Goal: Find specific page/section: Find specific page/section

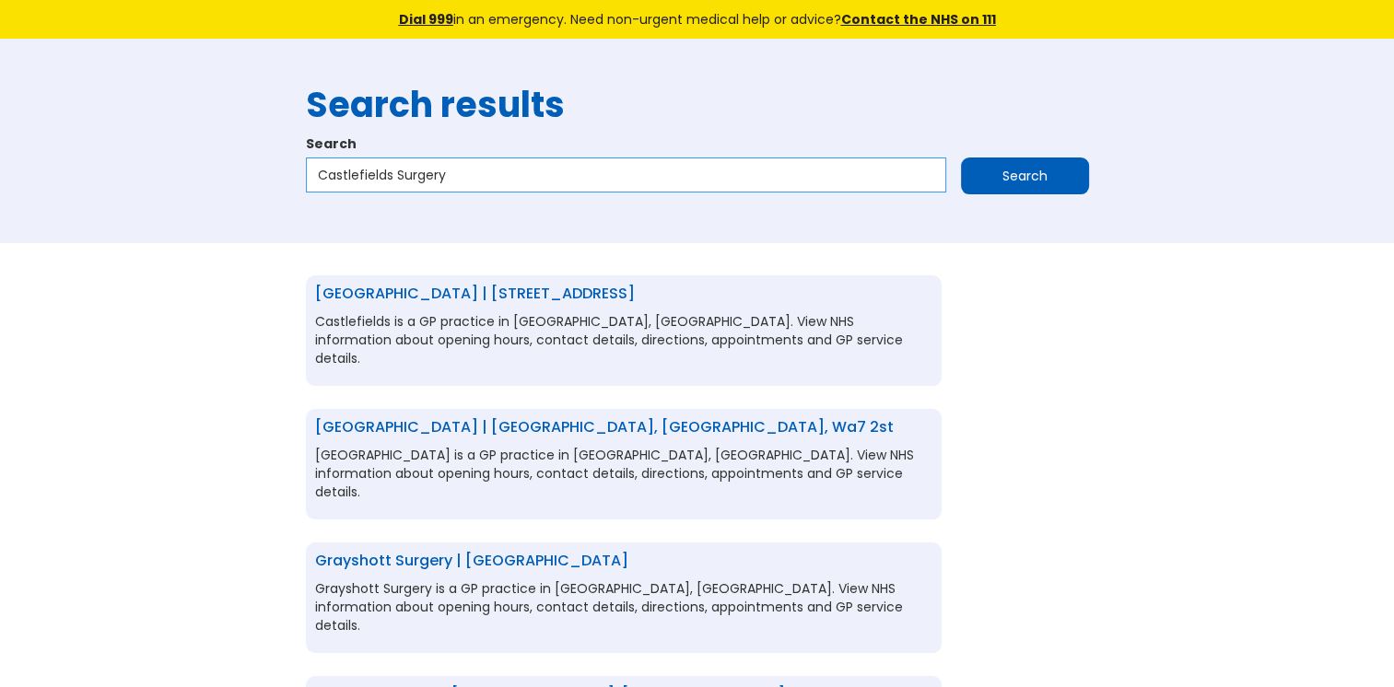
click at [466, 179] on input "Castlefields Surgery" at bounding box center [626, 175] width 640 height 35
drag, startPoint x: 466, startPoint y: 179, endPoint x: 325, endPoint y: 174, distance: 141.0
click at [325, 174] on input "Castlefields Surgery" at bounding box center [626, 175] width 640 height 35
paste input "Dr SD Price St Julians Medical Centre"
type input "Dr SD Price St Julians Medical Centre"
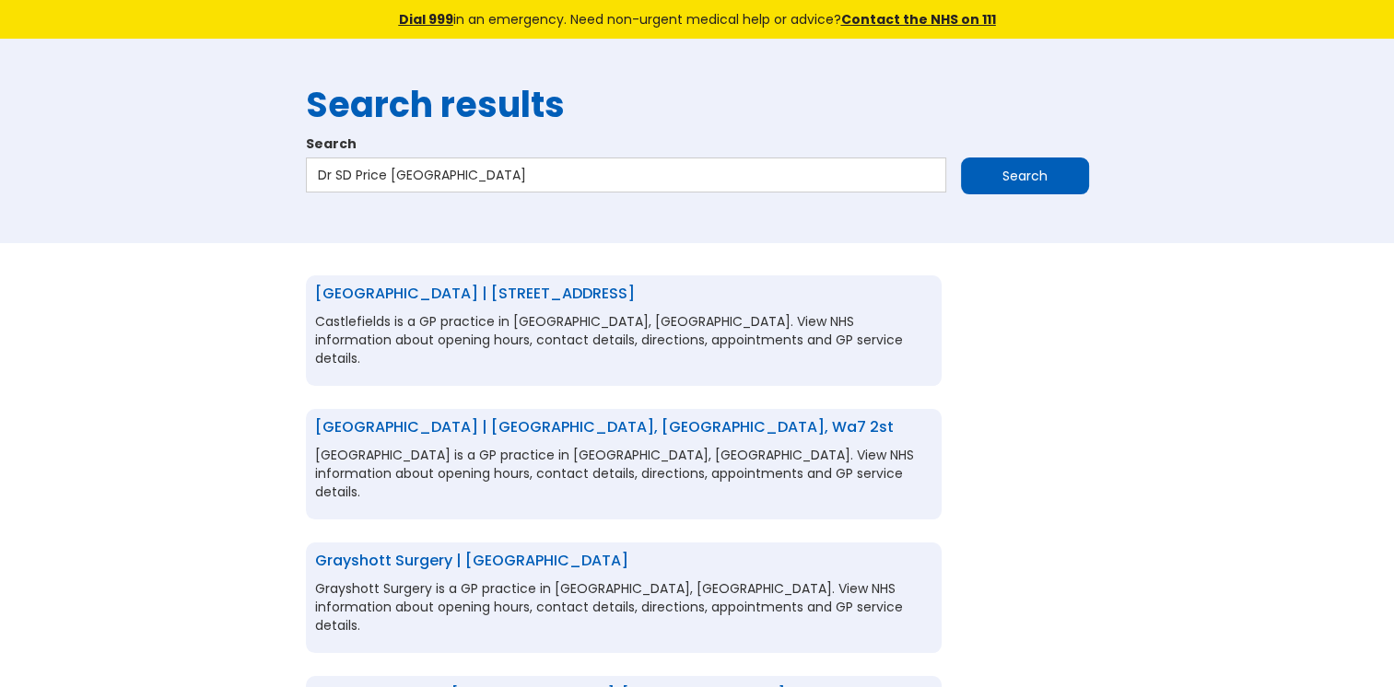
click at [996, 186] on input "Search" at bounding box center [1025, 176] width 128 height 37
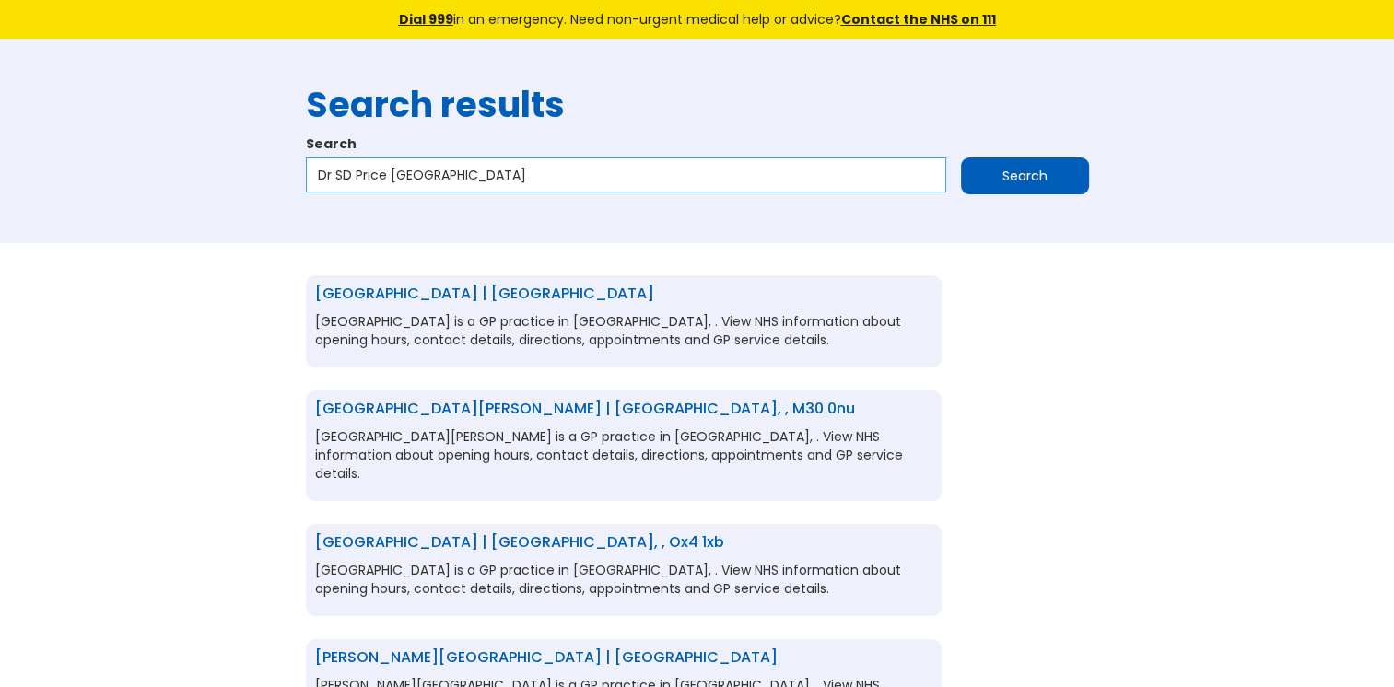
click at [594, 168] on input "Dr SD Price [GEOGRAPHIC_DATA]" at bounding box center [626, 175] width 640 height 35
type input "Dr SD Price St Julians Medical Centre np19"
click at [972, 170] on input "Search" at bounding box center [1025, 176] width 128 height 37
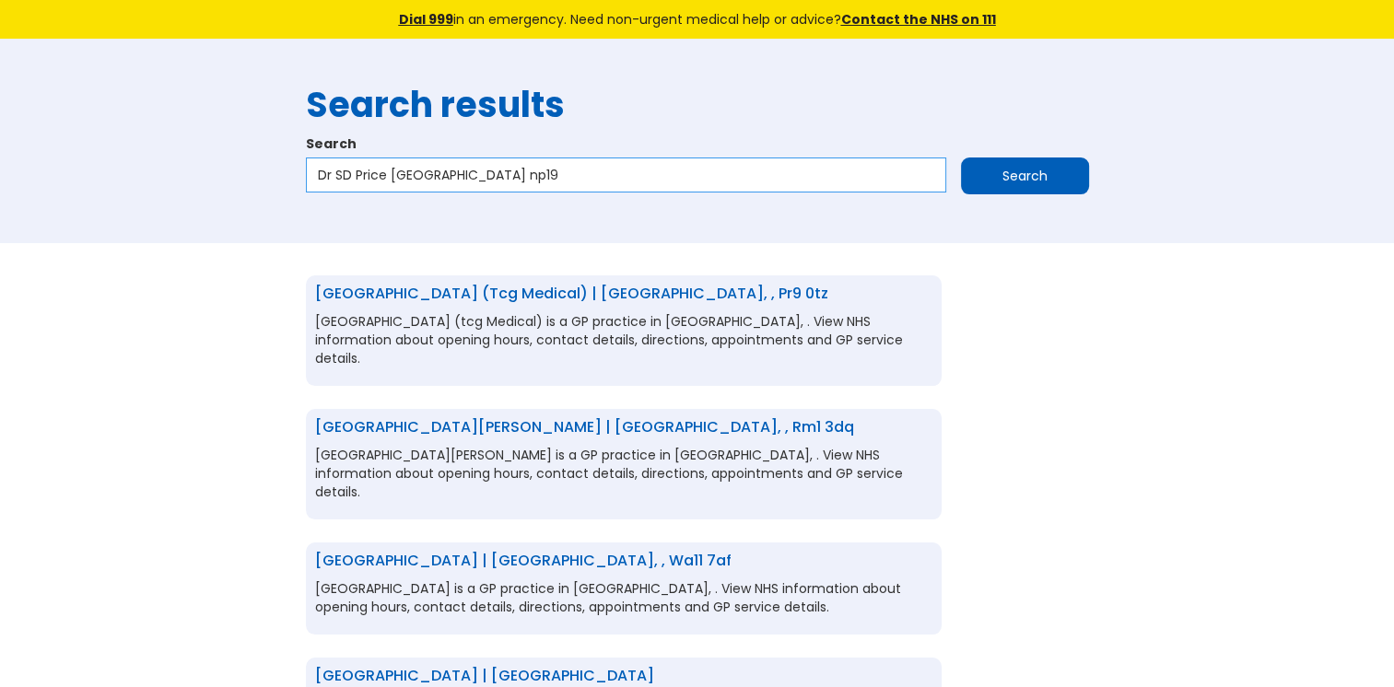
drag, startPoint x: 603, startPoint y: 175, endPoint x: 311, endPoint y: 186, distance: 291.4
click at [311, 186] on input "Dr SD Price St Julians Medical Centre np19" at bounding box center [626, 175] width 640 height 35
type input "wst0ab"
click at [1056, 190] on input "Search" at bounding box center [1025, 176] width 128 height 37
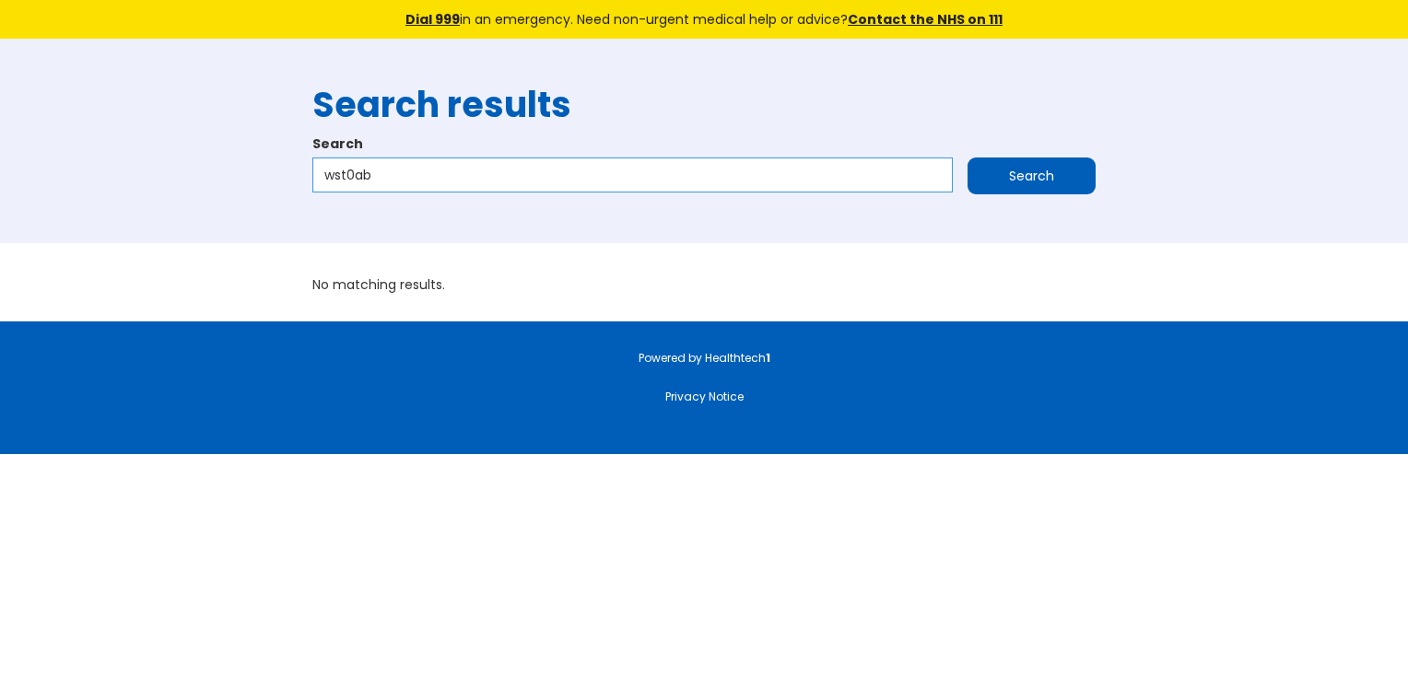
click at [344, 176] on input "wst0ab" at bounding box center [632, 175] width 640 height 35
type input "wst 0ab"
click at [992, 176] on input "Search" at bounding box center [1031, 176] width 128 height 37
